Goal: Task Accomplishment & Management: Complete application form

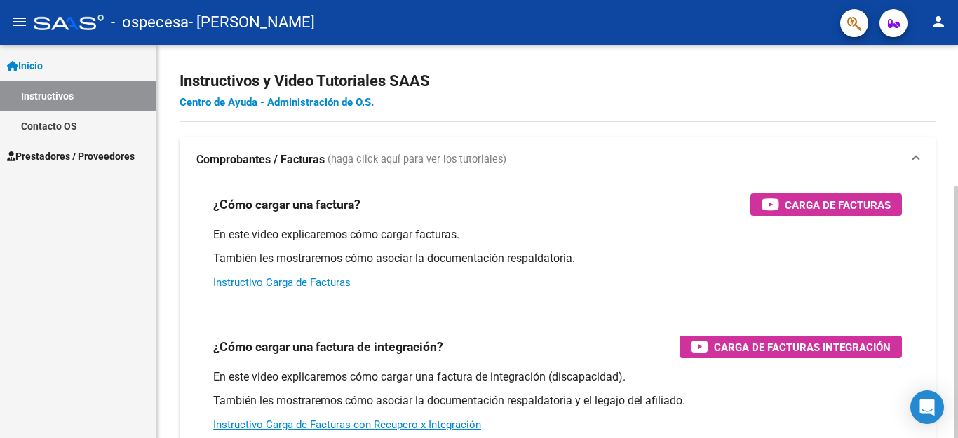
click at [957, 298] on div at bounding box center [956, 312] width 4 height 252
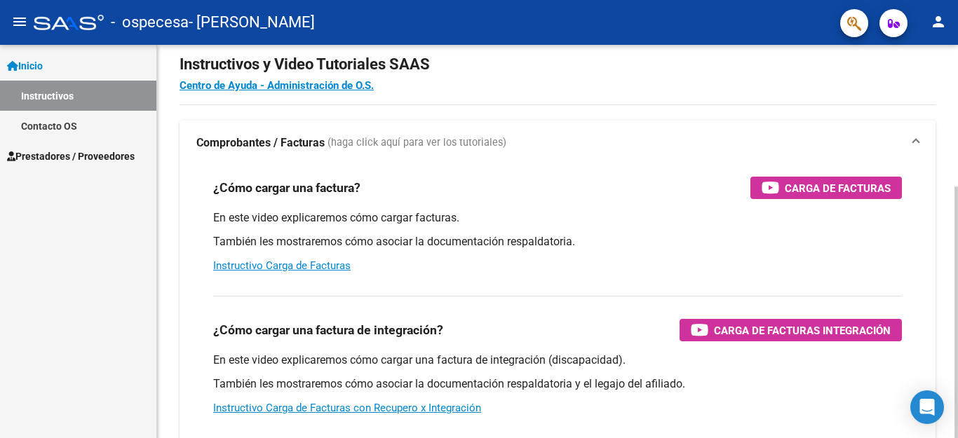
click at [957, 318] on div at bounding box center [956, 241] width 4 height 393
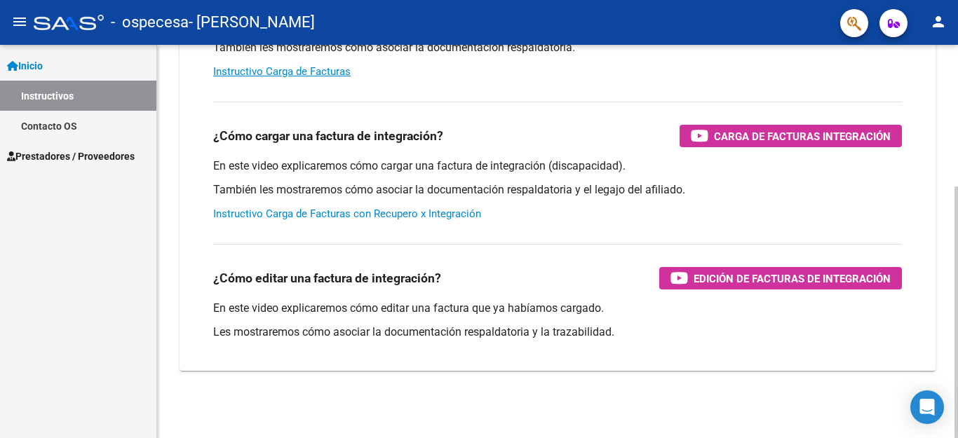
click at [349, 217] on link "Instructivo Carga de Facturas con Recupero x Integración" at bounding box center [347, 213] width 268 height 13
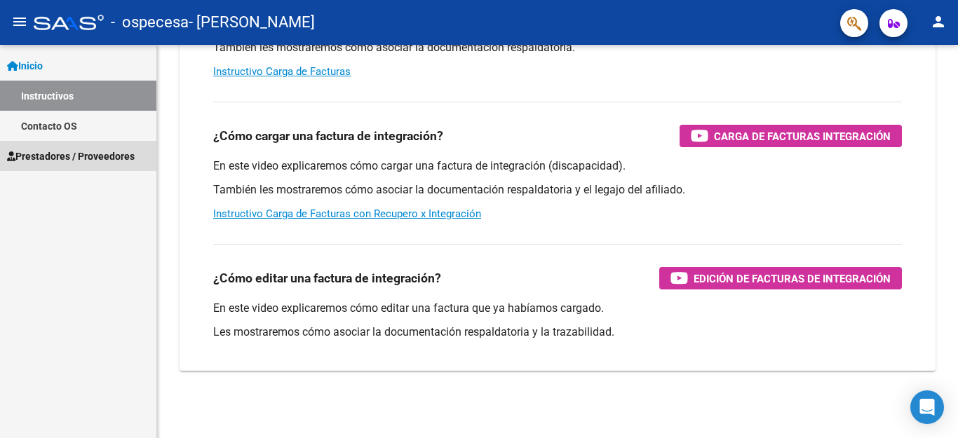
click at [57, 154] on span "Prestadores / Proveedores" at bounding box center [71, 156] width 128 height 15
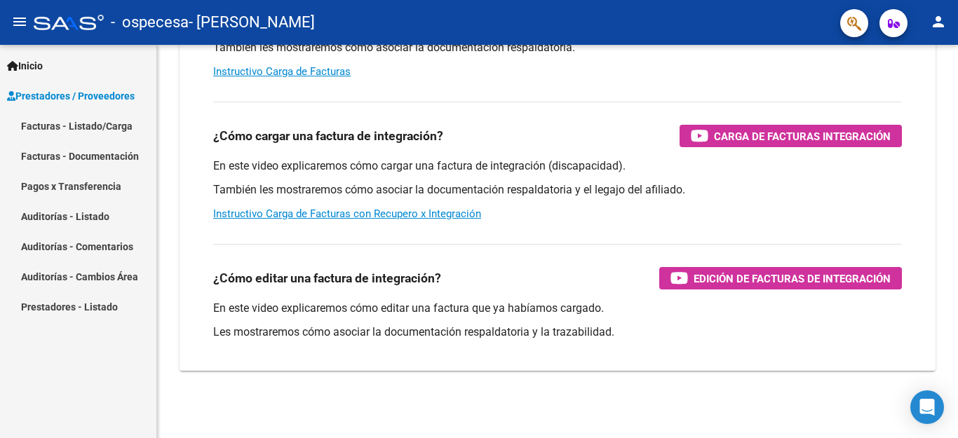
click at [45, 128] on link "Facturas - Listado/Carga" at bounding box center [78, 126] width 156 height 30
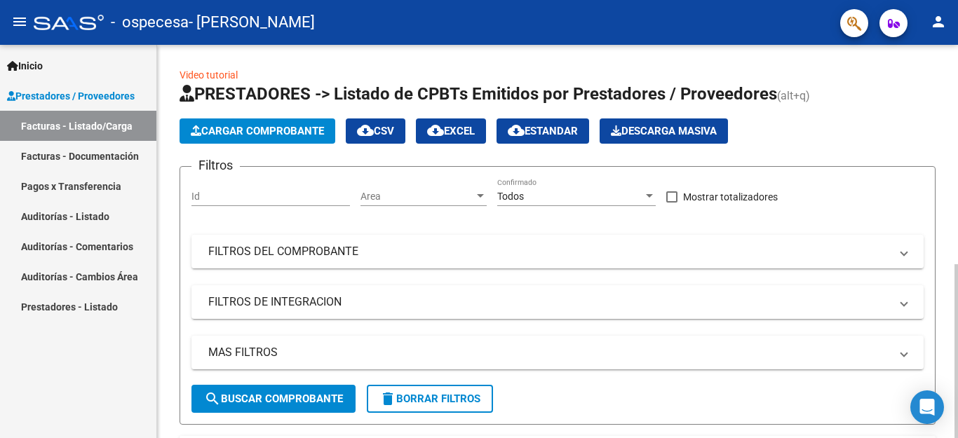
click at [238, 137] on span "Cargar Comprobante" at bounding box center [257, 131] width 133 height 13
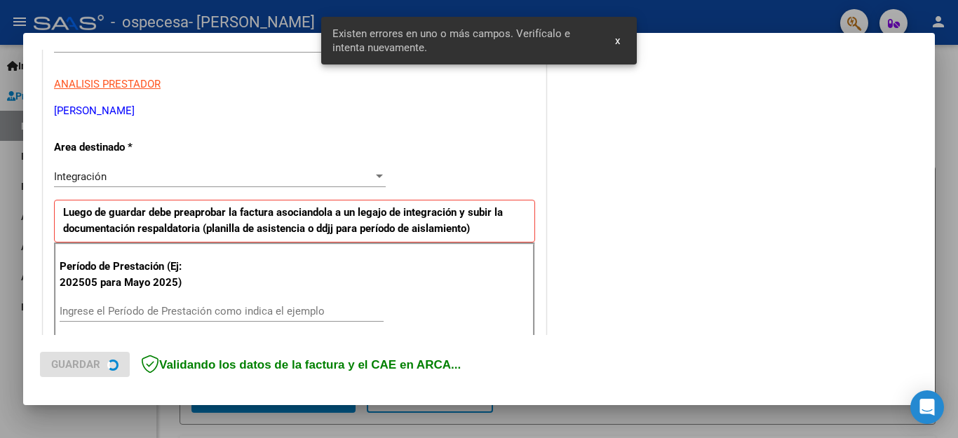
scroll to position [320, 0]
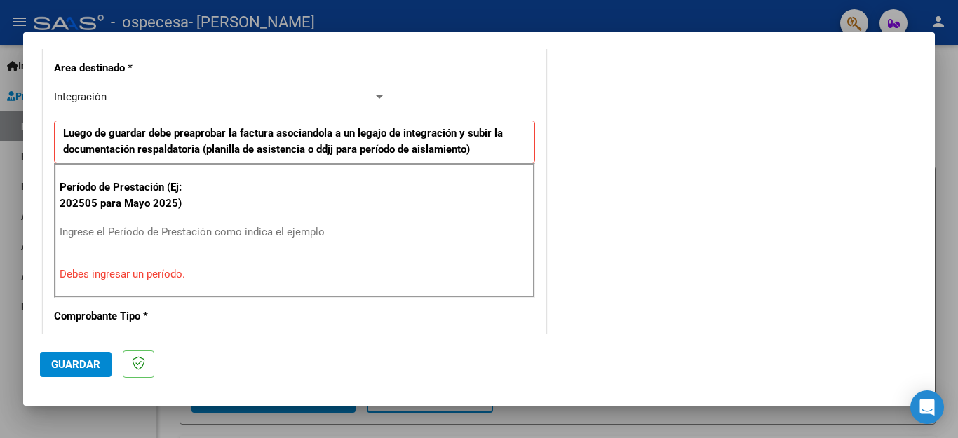
click at [196, 229] on input "Ingrese el Período de Prestación como indica el ejemplo" at bounding box center [222, 232] width 324 height 13
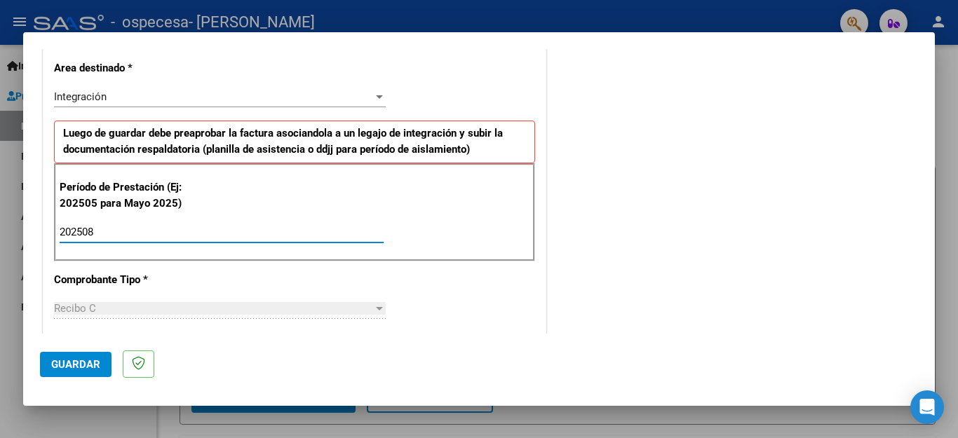
type input "202508"
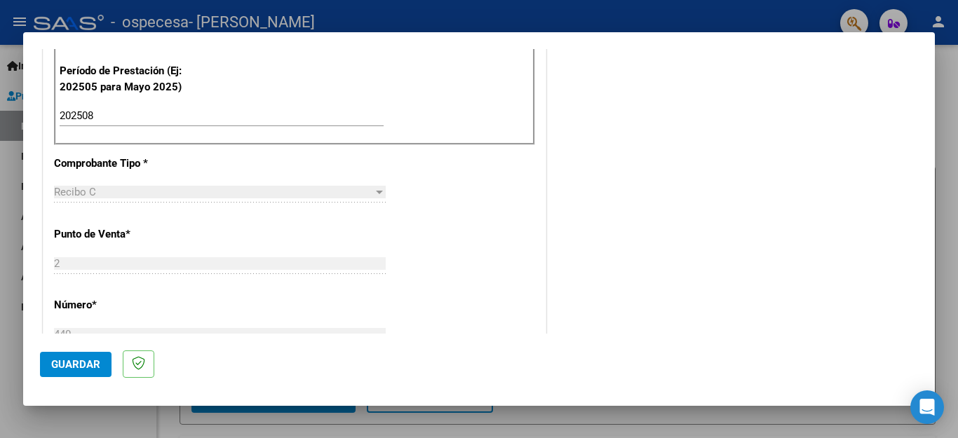
scroll to position [460, 0]
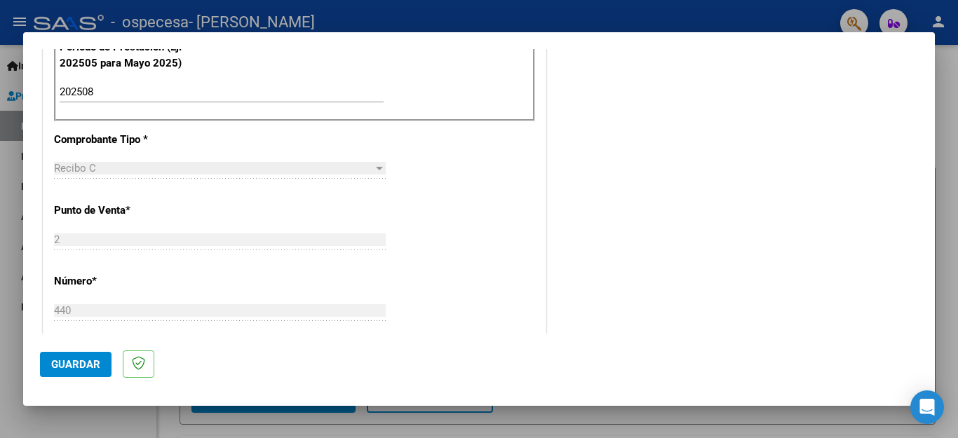
click at [376, 168] on div at bounding box center [379, 169] width 7 height 4
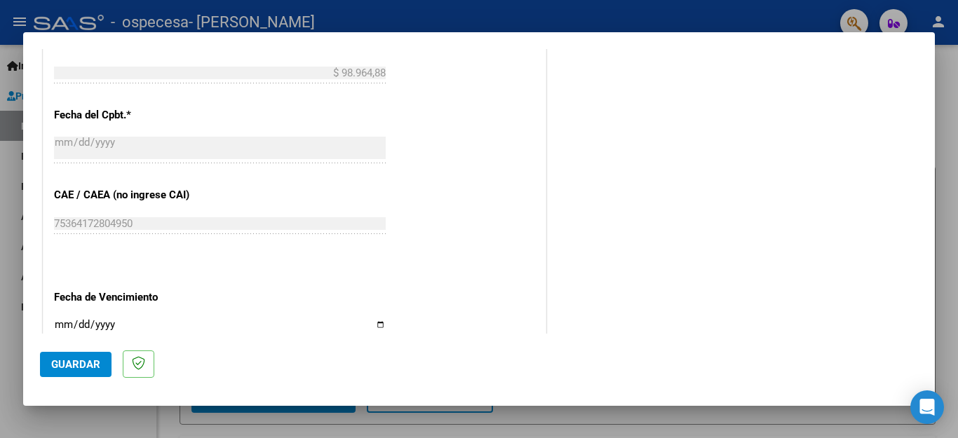
scroll to position [796, 0]
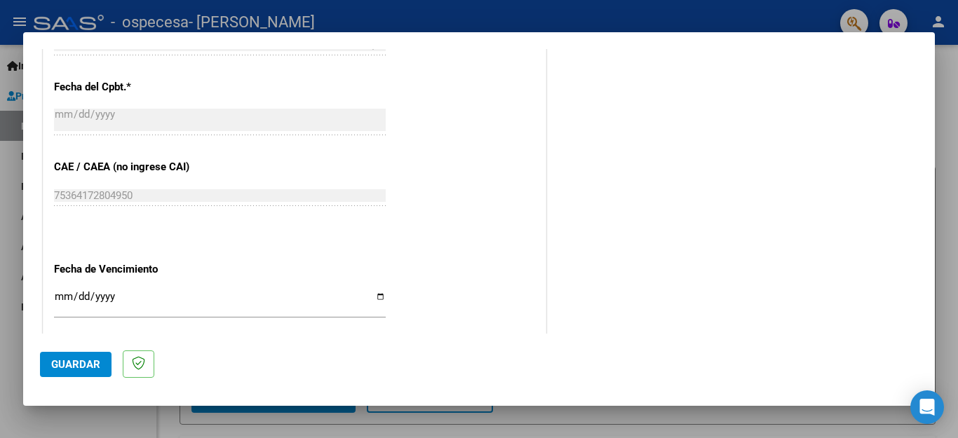
click at [934, 328] on div at bounding box center [479, 219] width 958 height 438
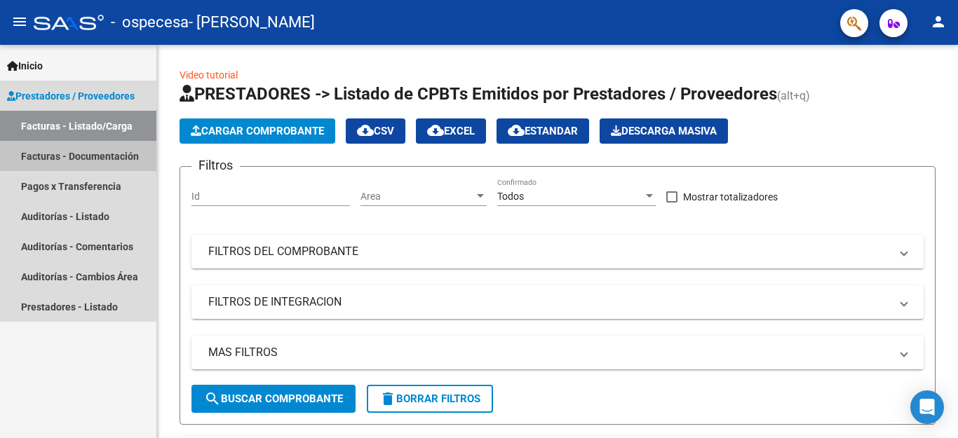
click at [68, 155] on link "Facturas - Documentación" at bounding box center [78, 156] width 156 height 30
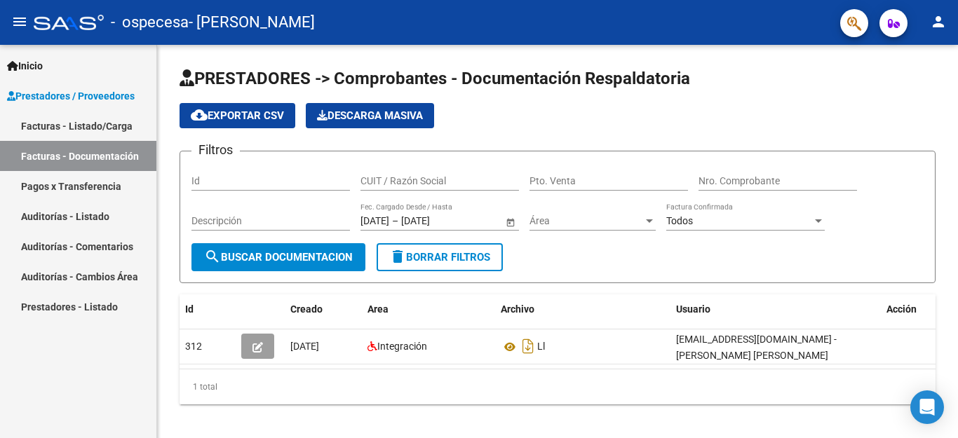
click at [78, 122] on link "Facturas - Listado/Carga" at bounding box center [78, 126] width 156 height 30
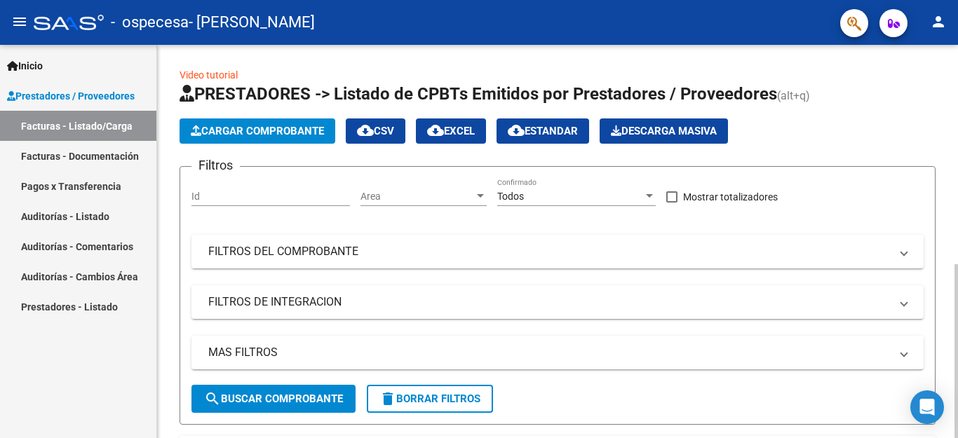
click at [278, 393] on span "search Buscar Comprobante" at bounding box center [273, 399] width 139 height 13
click at [903, 254] on span at bounding box center [904, 251] width 6 height 15
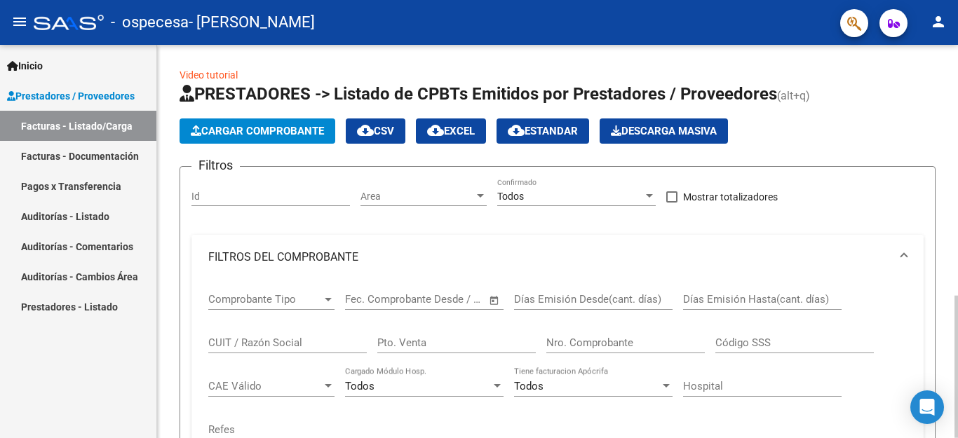
click at [957, 224] on div at bounding box center [956, 241] width 4 height 393
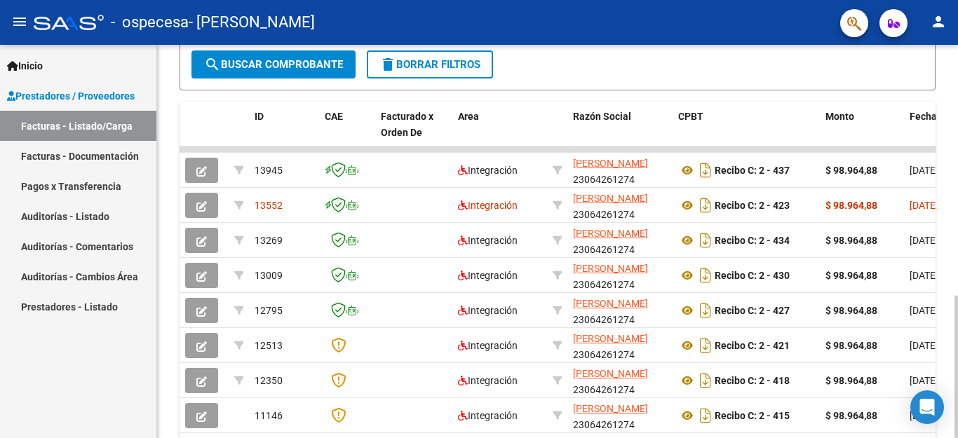
scroll to position [532, 0]
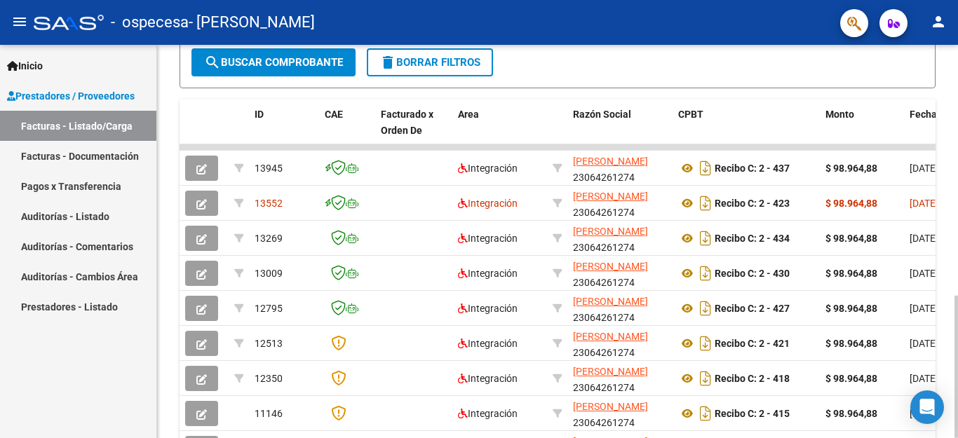
click at [957, 296] on div at bounding box center [956, 367] width 4 height 142
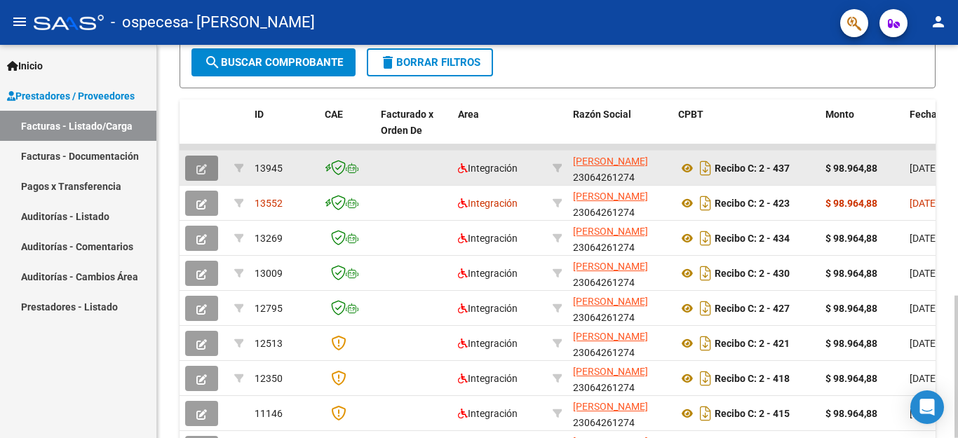
click at [203, 168] on icon "button" at bounding box center [201, 169] width 11 height 11
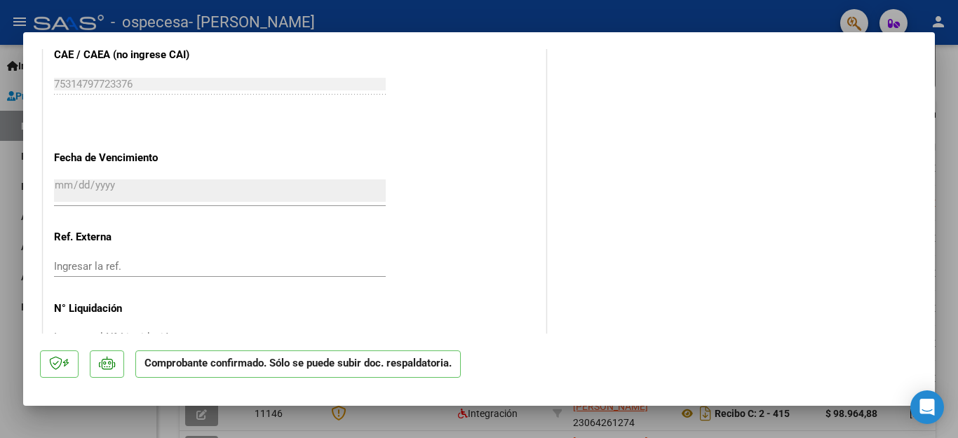
scroll to position [1211, 0]
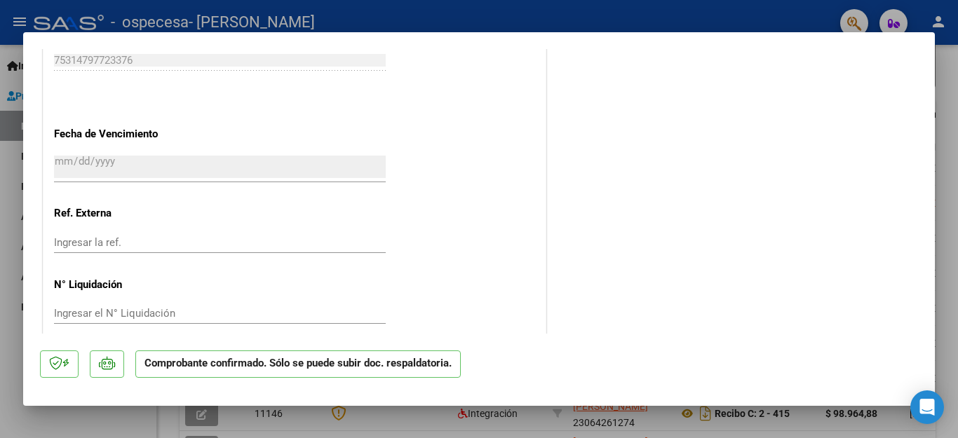
click at [942, 308] on div at bounding box center [479, 219] width 958 height 438
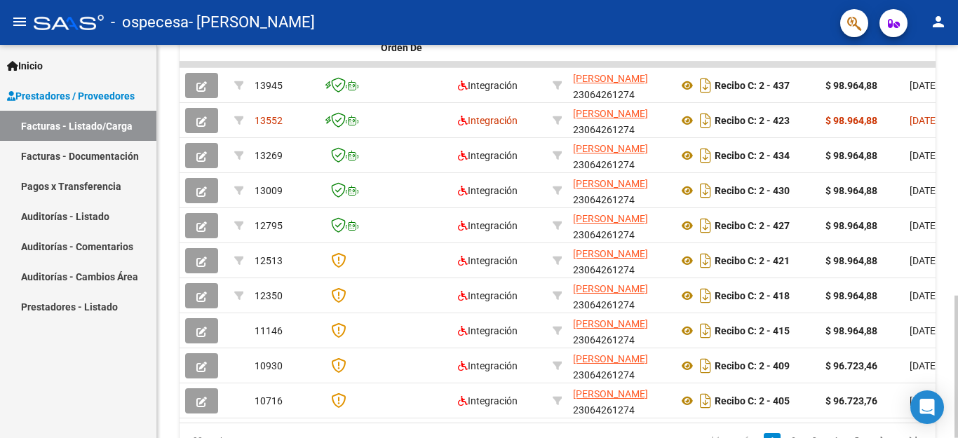
scroll to position [628, 0]
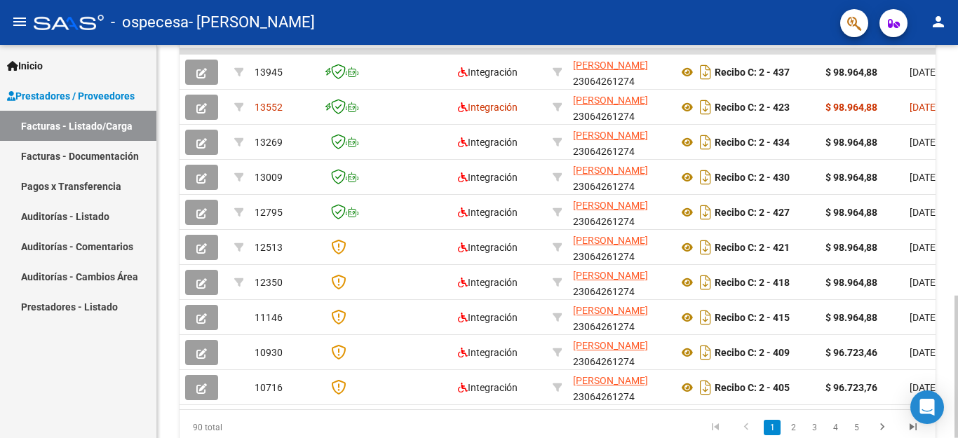
click at [957, 395] on div at bounding box center [956, 367] width 4 height 142
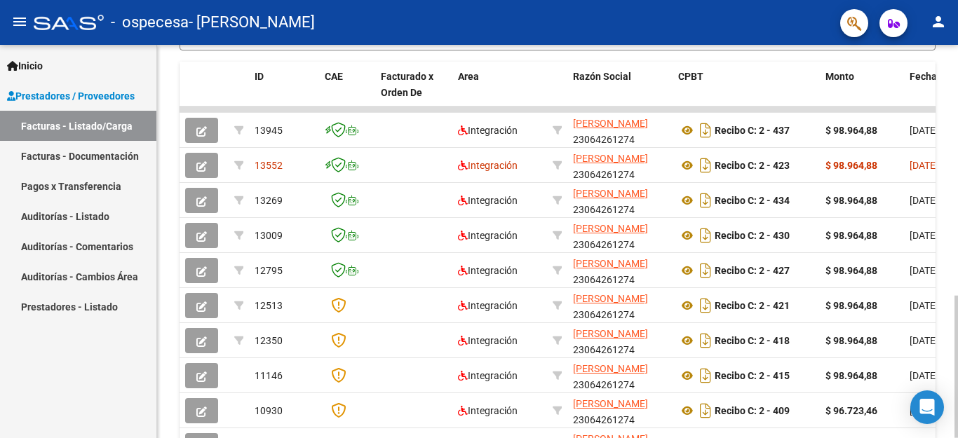
scroll to position [548, 0]
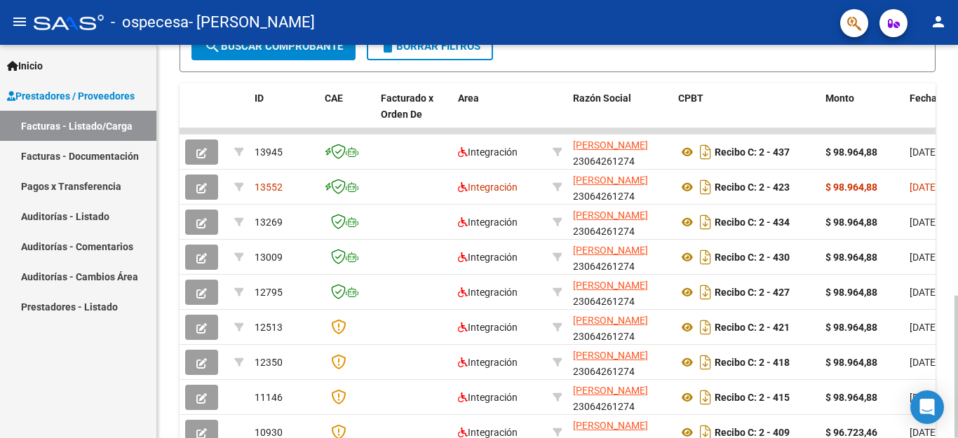
click at [957, 361] on div at bounding box center [956, 367] width 4 height 142
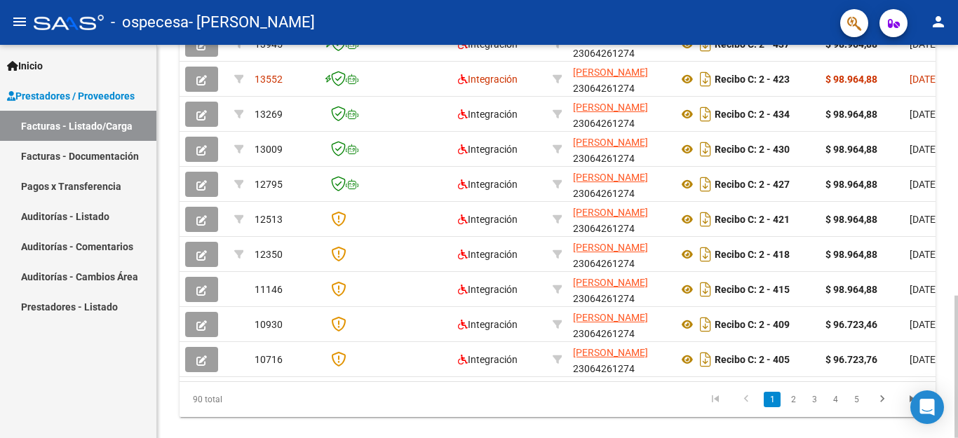
scroll to position [672, 0]
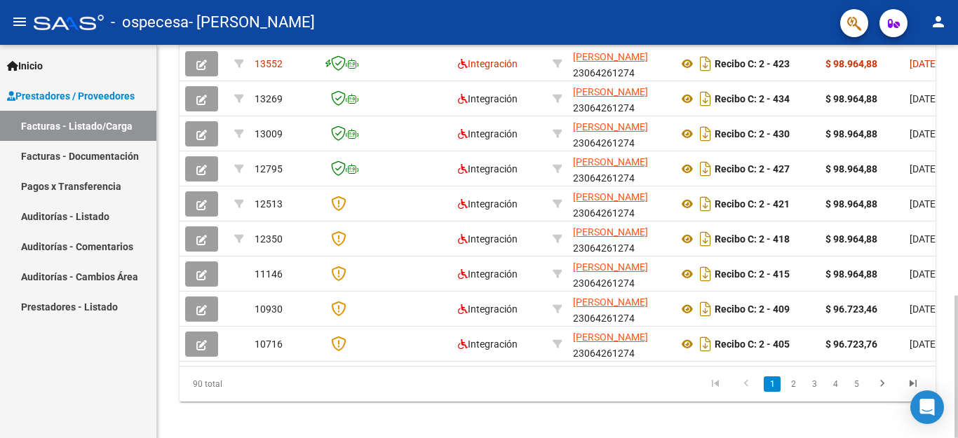
click at [957, 412] on div at bounding box center [956, 367] width 4 height 142
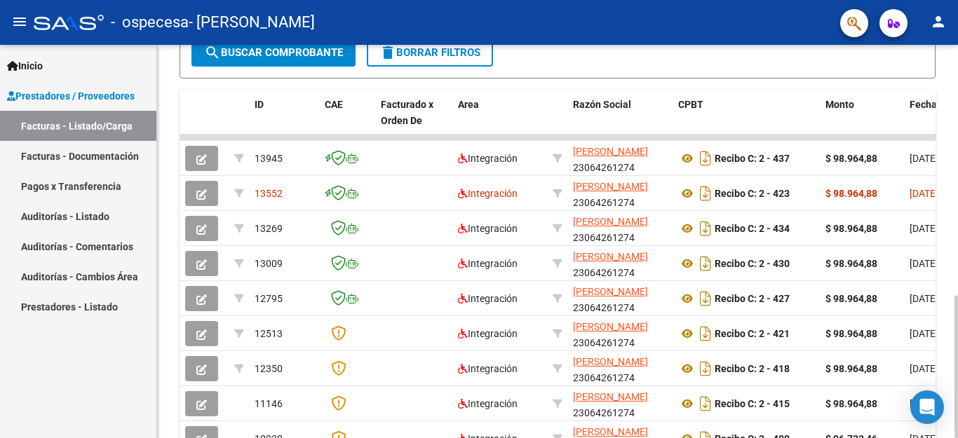
scroll to position [503, 0]
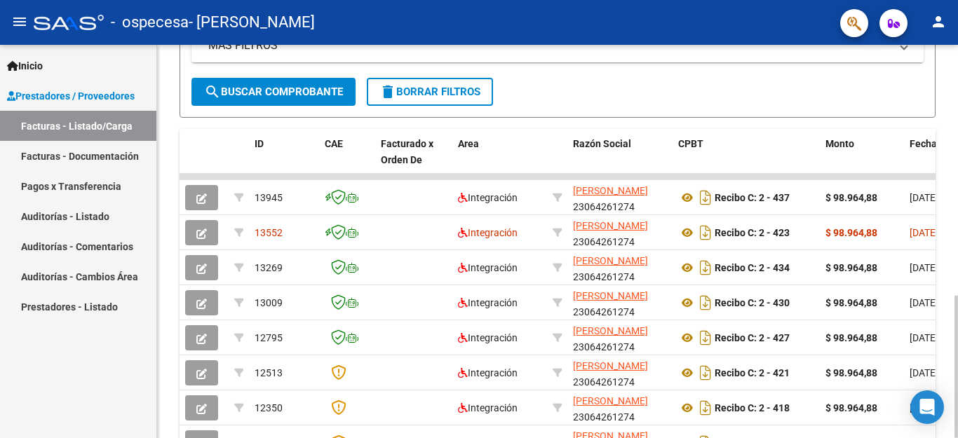
click at [953, 236] on div "Video tutorial PRESTADORES -> Listado de CPBTs Emitidos por Prestadores / Prove…" at bounding box center [559, 78] width 804 height 1073
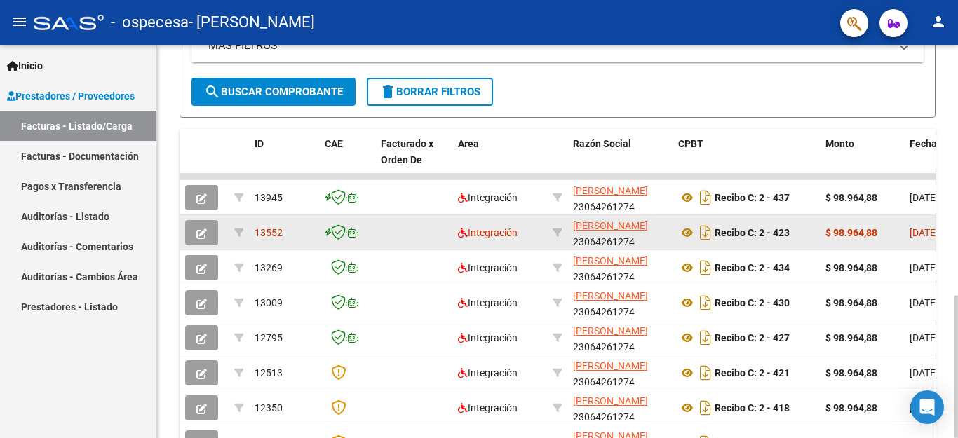
click at [913, 234] on span "[DATE]" at bounding box center [923, 232] width 29 height 11
click at [271, 237] on span "13552" at bounding box center [268, 232] width 28 height 11
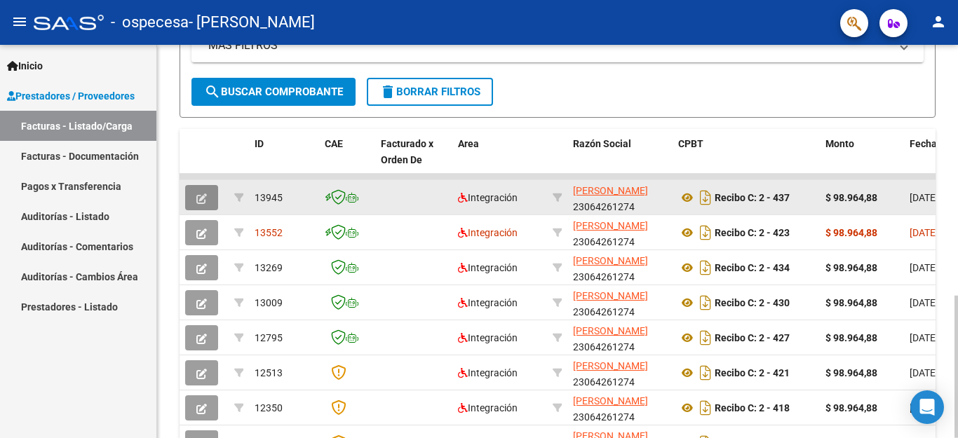
click at [204, 201] on icon "button" at bounding box center [201, 198] width 11 height 11
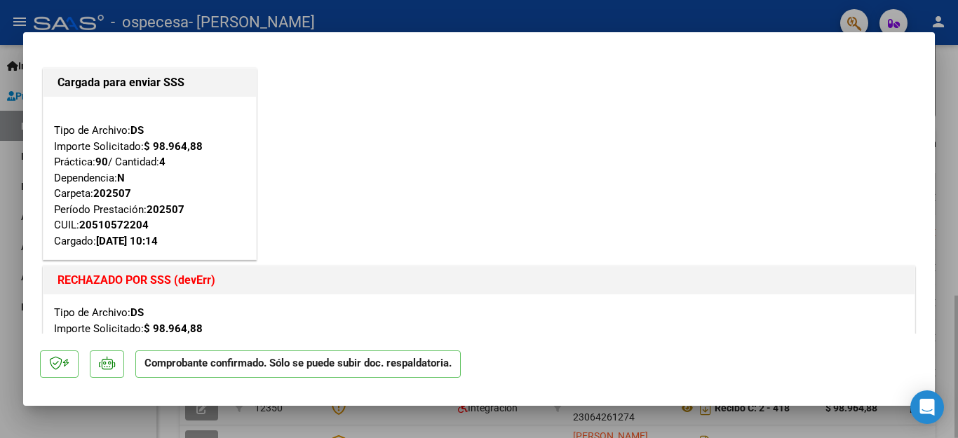
scroll to position [304, 0]
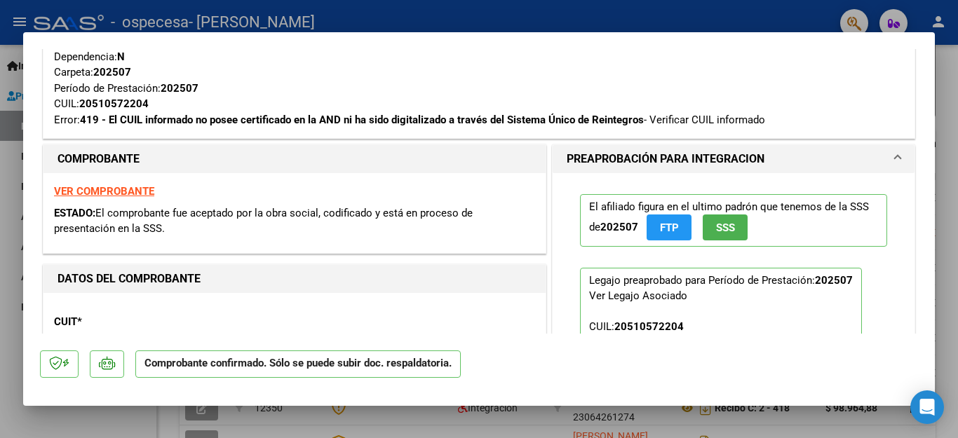
click at [144, 195] on strong "VER COMPROBANTE" at bounding box center [104, 191] width 100 height 13
click at [443, 434] on div at bounding box center [479, 219] width 958 height 438
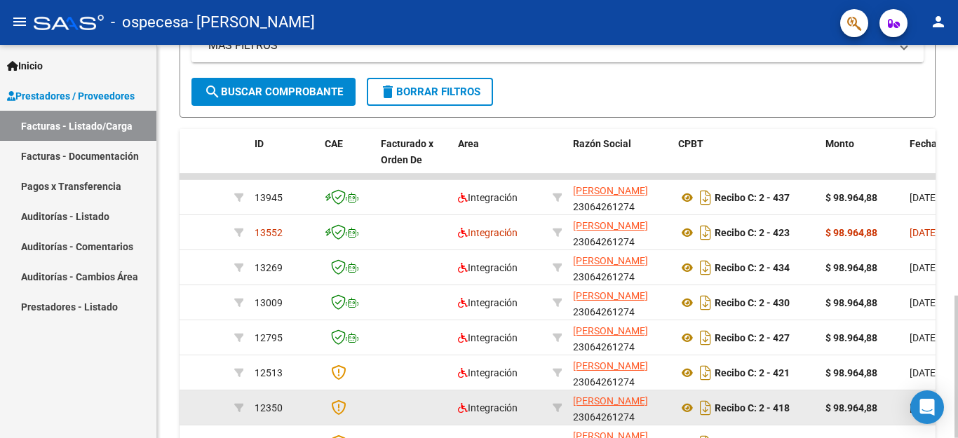
click at [439, 421] on datatable-body-cell at bounding box center [413, 407] width 77 height 34
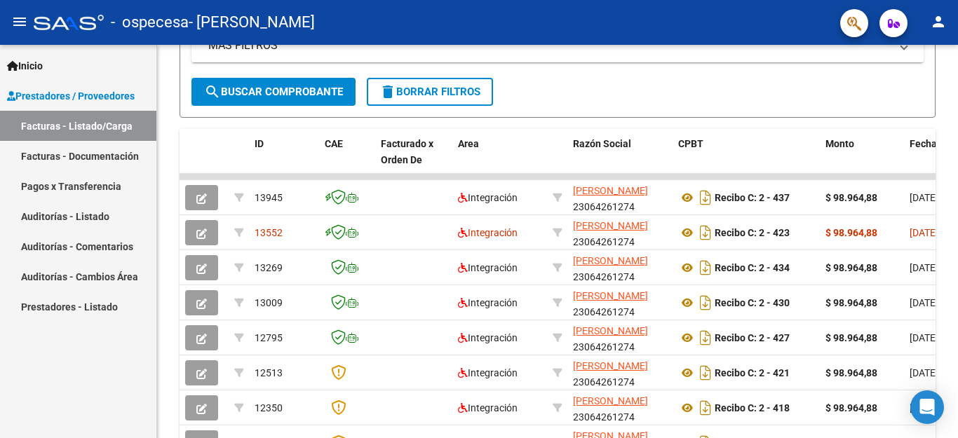
click at [74, 185] on link "Pagos x Transferencia" at bounding box center [78, 186] width 156 height 30
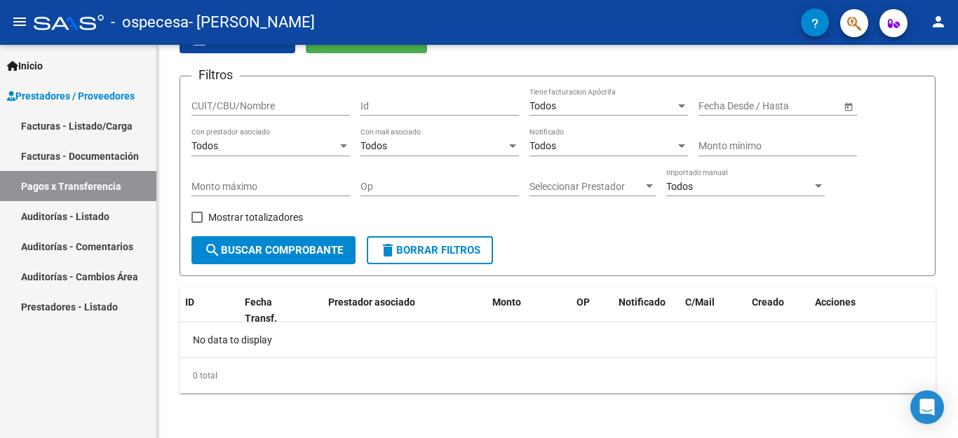
scroll to position [76, 0]
